Goal: Task Accomplishment & Management: Complete application form

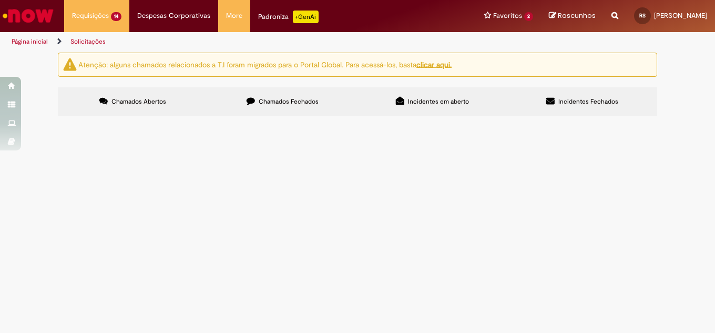
scroll to position [105, 0]
click at [0, 0] on span "Por gentileza inativar o cadastro do cliente" at bounding box center [0, 0] width 0 height 0
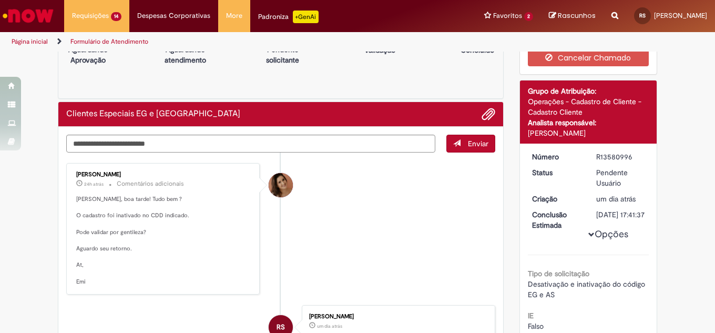
scroll to position [53, 0]
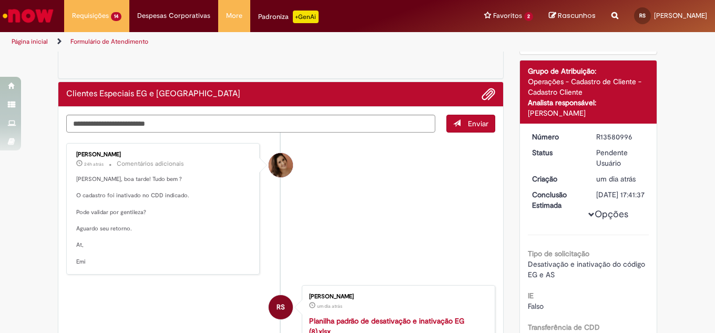
click at [469, 227] on li "[PERSON_NAME] 24h atrás 24 horas atrás Comentários adicionais [PERSON_NAME], bo…" at bounding box center [280, 209] width 429 height 132
click at [468, 226] on li "[PERSON_NAME] 24h atrás 24 horas atrás Comentários adicionais [PERSON_NAME], bo…" at bounding box center [280, 209] width 429 height 132
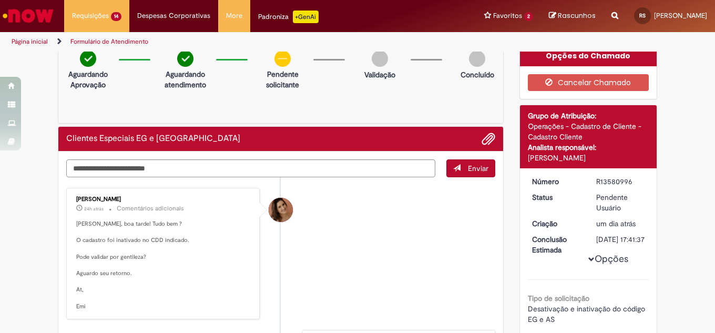
scroll to position [0, 0]
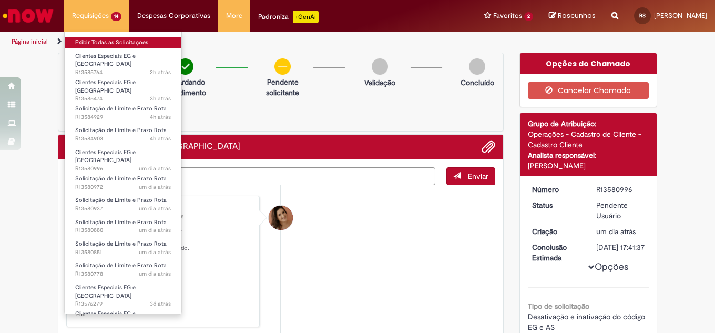
click at [124, 39] on link "Exibir Todas as Solicitações" at bounding box center [123, 43] width 117 height 12
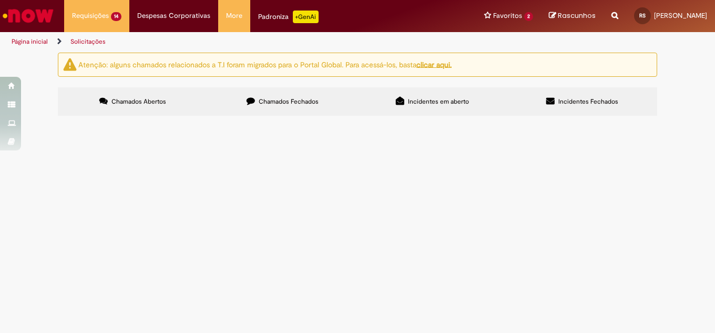
scroll to position [270, 0]
click at [0, 0] on span "Por gentileza, cadastrar cliente nacional da Rede THE GOODS, CDD SANTA LUZIA. F…" at bounding box center [0, 0] width 0 height 0
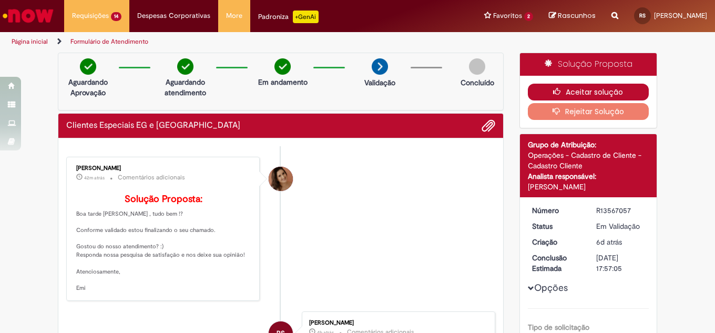
click at [573, 86] on button "Aceitar solução" at bounding box center [589, 92] width 122 height 17
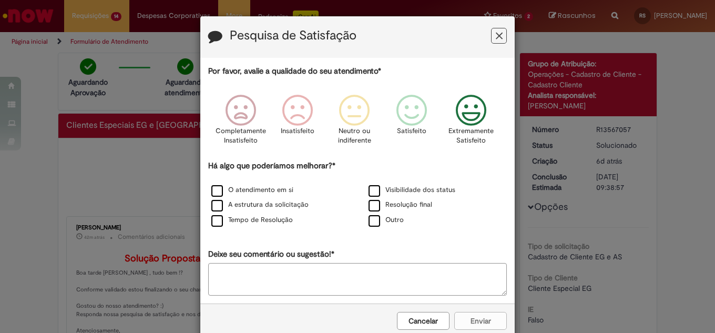
click at [468, 129] on p "Extremamente Satisfeito" at bounding box center [471, 135] width 45 height 19
click at [370, 225] on label "Outro" at bounding box center [386, 220] width 35 height 10
click at [326, 276] on textarea "Deixe seu comentário ou sugestão!*" at bounding box center [357, 279] width 299 height 33
type textarea "**"
click at [482, 315] on button "Enviar" at bounding box center [481, 321] width 53 height 18
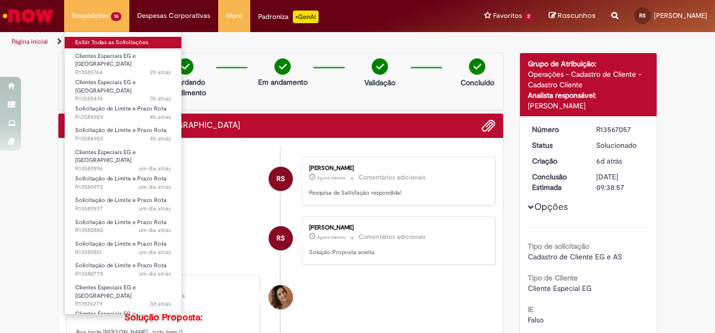
click at [125, 39] on link "Exibir Todas as Solicitações" at bounding box center [123, 43] width 117 height 12
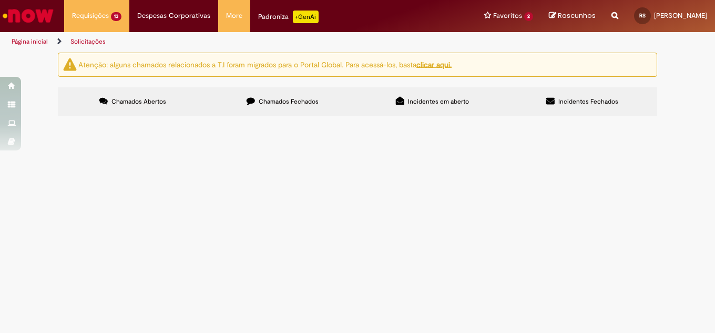
scroll to position [243, 0]
click at [0, 0] on span "Por gentileza, cadastrar cliente nacional da Rede THE GOODS, CDD SANTA LUZIA. F…" at bounding box center [0, 0] width 0 height 0
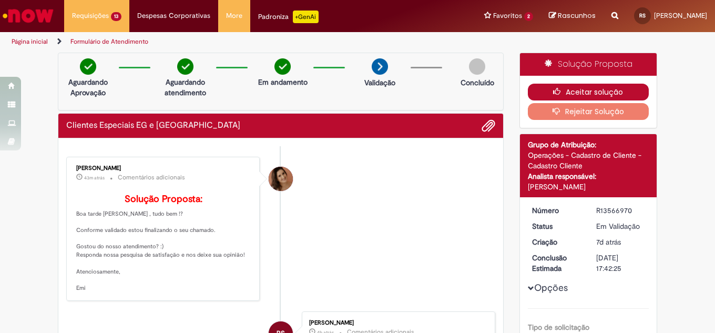
click at [568, 85] on button "Aceitar solução" at bounding box center [589, 92] width 122 height 17
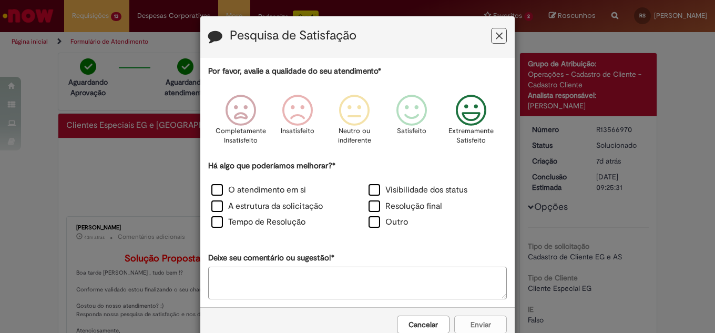
click at [466, 142] on p "Extremamente Satisfeito" at bounding box center [471, 135] width 45 height 19
click at [370, 225] on label "Outro" at bounding box center [388, 222] width 39 height 12
click at [308, 273] on textarea "Deixe seu comentário ou sugestão!*" at bounding box center [357, 283] width 299 height 33
type textarea "**"
click at [481, 323] on button "Enviar" at bounding box center [481, 325] width 53 height 18
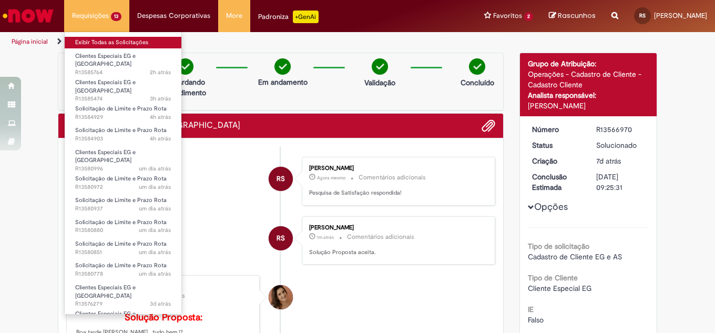
click at [117, 37] on link "Exibir Todas as Solicitações" at bounding box center [123, 43] width 117 height 12
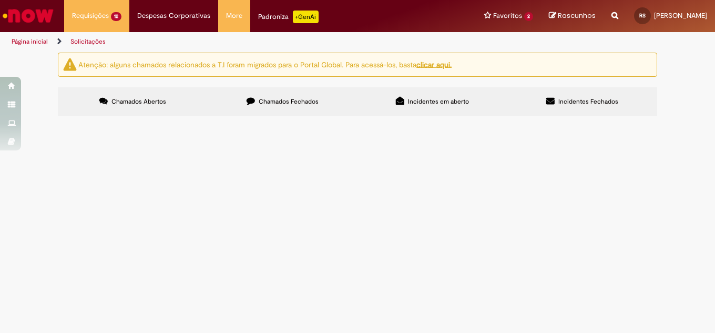
click at [660, 118] on div "Atenção: alguns chamados relacionados a T.I foram migrados para o Portal Global…" at bounding box center [357, 86] width 615 height 66
click at [682, 119] on div "Atenção: alguns chamados relacionados a T.I foram migrados para o Portal Global…" at bounding box center [357, 86] width 715 height 66
click at [669, 119] on div "Atenção: alguns chamados relacionados a T.I foram migrados para o Portal Global…" at bounding box center [357, 86] width 715 height 66
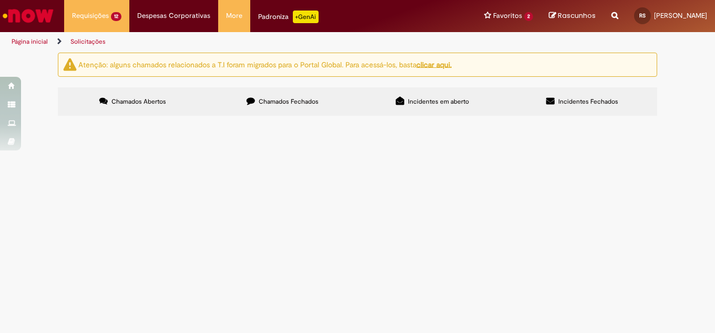
click at [669, 119] on div "Atenção: alguns chamados relacionados a T.I foram migrados para o Portal Global…" at bounding box center [357, 86] width 715 height 66
click at [665, 119] on div "Atenção: alguns chamados relacionados a T.I foram migrados para o Portal Global…" at bounding box center [357, 86] width 715 height 66
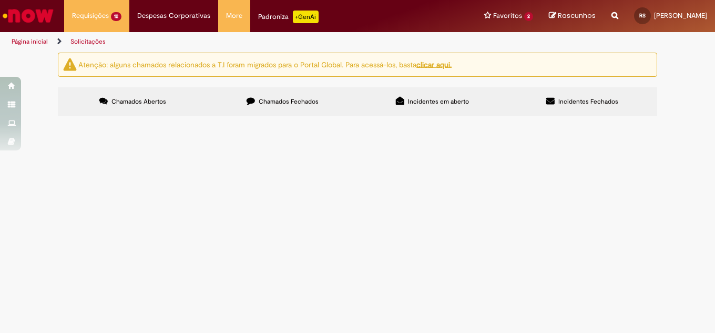
click at [665, 119] on div "Atenção: alguns chamados relacionados a T.I foram migrados para o Portal Global…" at bounding box center [357, 86] width 715 height 66
click at [675, 119] on div "Atenção: alguns chamados relacionados a T.I foram migrados para o Portal Global…" at bounding box center [357, 86] width 715 height 66
click at [658, 118] on div "Atenção: alguns chamados relacionados a T.I foram migrados para o Portal Global…" at bounding box center [357, 86] width 615 height 66
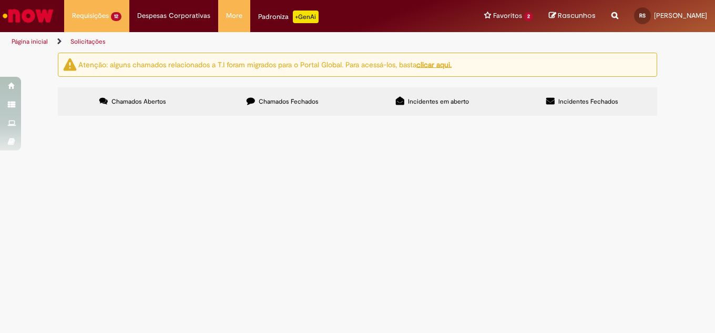
click at [686, 119] on div "Atenção: alguns chamados relacionados a T.I foram migrados para o Portal Global…" at bounding box center [357, 86] width 715 height 66
